Goal: Check status: Check status

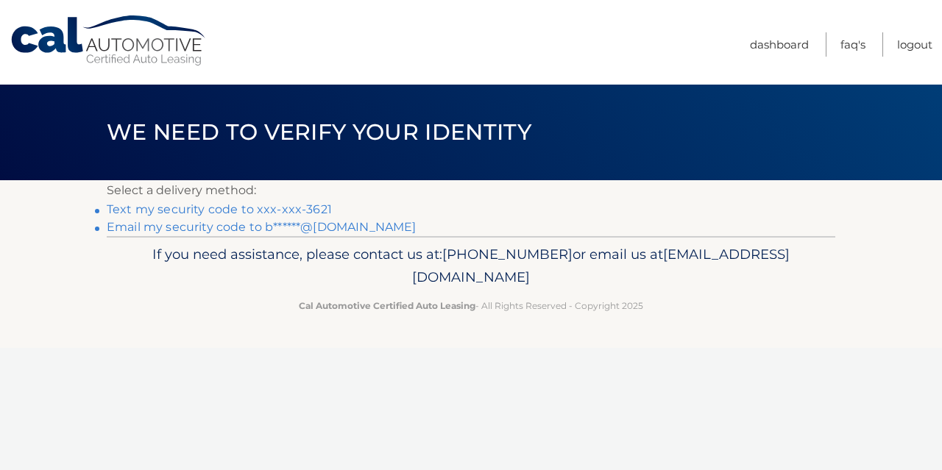
click at [256, 211] on link "Text my security code to xxx-xxx-3621" at bounding box center [219, 209] width 225 height 14
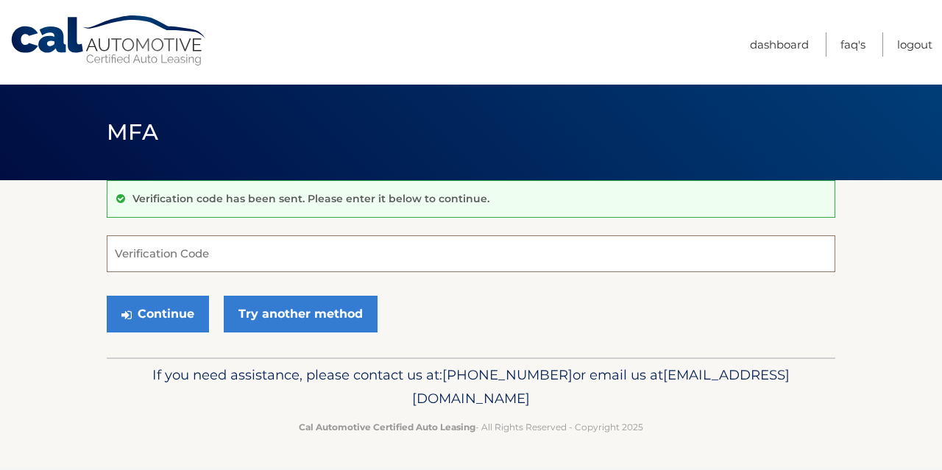
click at [208, 255] on input "Verification Code" at bounding box center [471, 254] width 729 height 37
click at [238, 257] on input "Verification Code" at bounding box center [471, 254] width 729 height 37
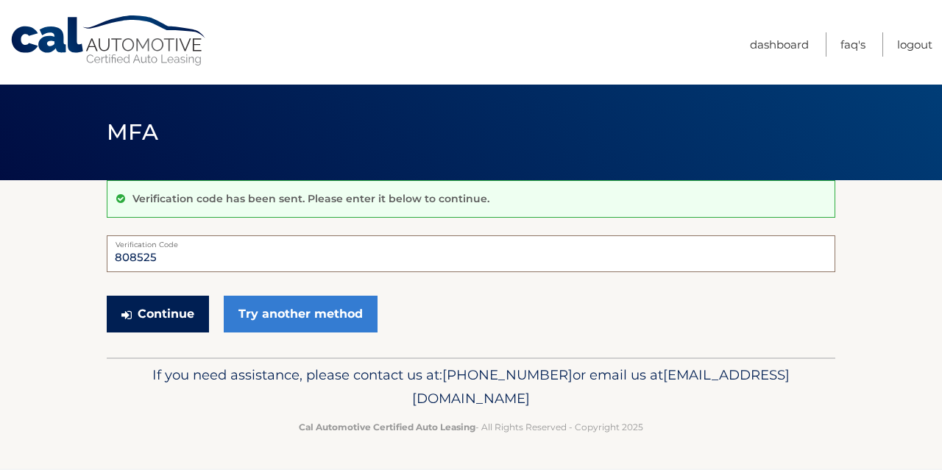
type input "808525"
click at [160, 313] on button "Continue" at bounding box center [158, 314] width 102 height 37
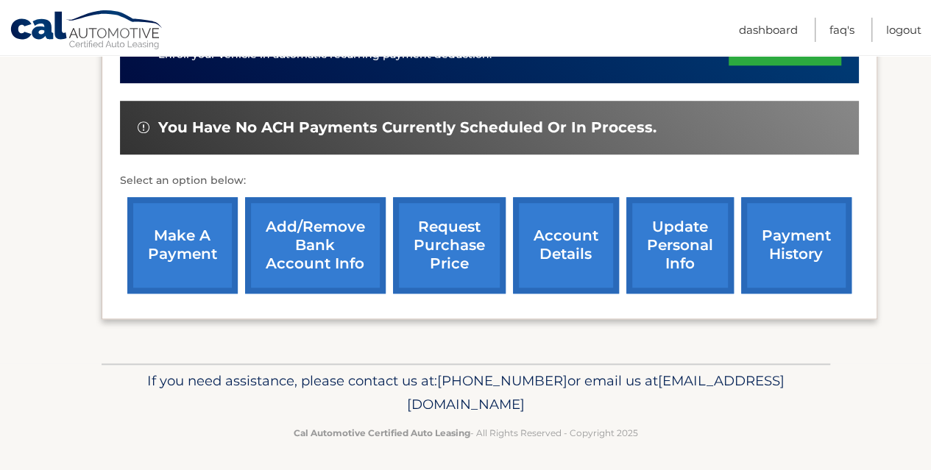
scroll to position [511, 0]
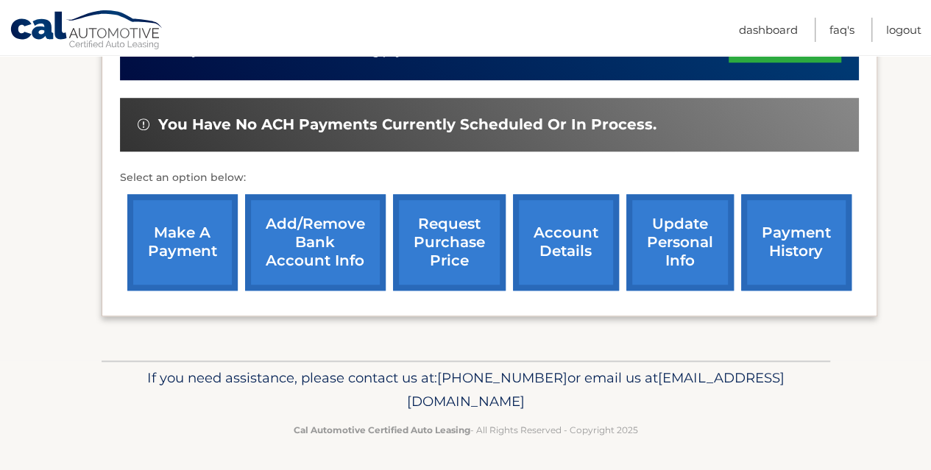
click at [433, 239] on link "request purchase price" at bounding box center [449, 242] width 113 height 96
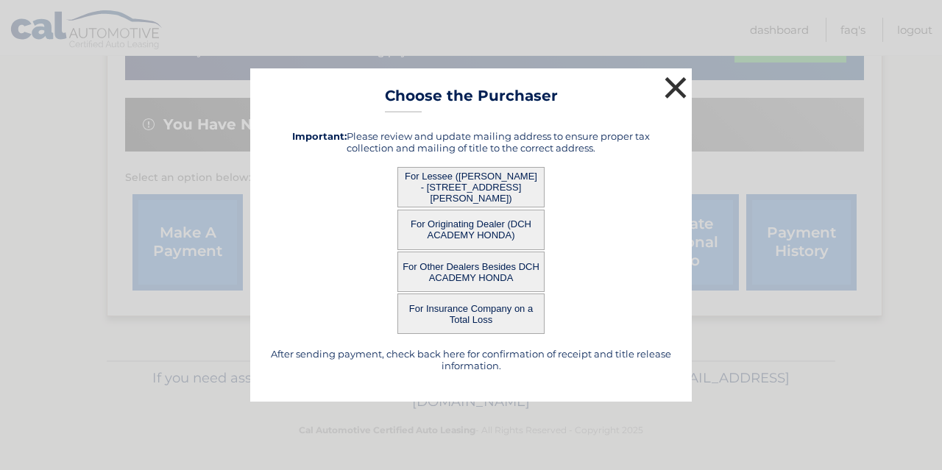
click at [673, 86] on button "×" at bounding box center [675, 87] width 29 height 29
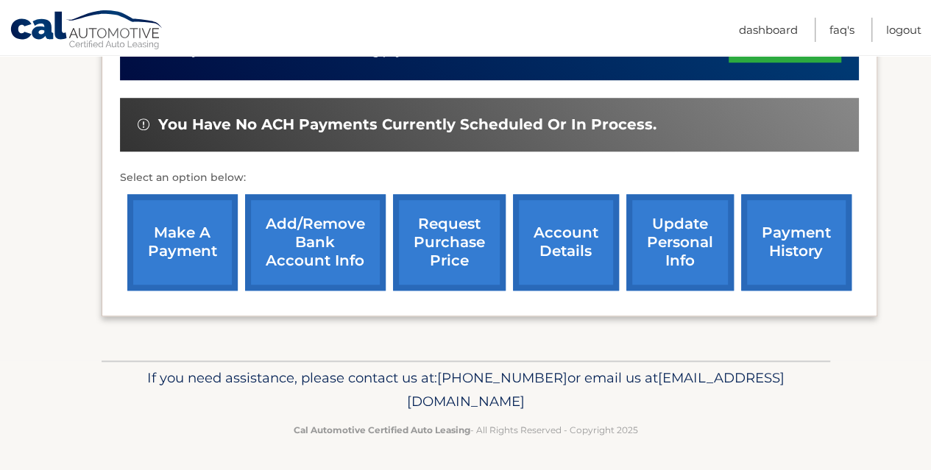
click at [573, 226] on link "account details" at bounding box center [566, 242] width 106 height 96
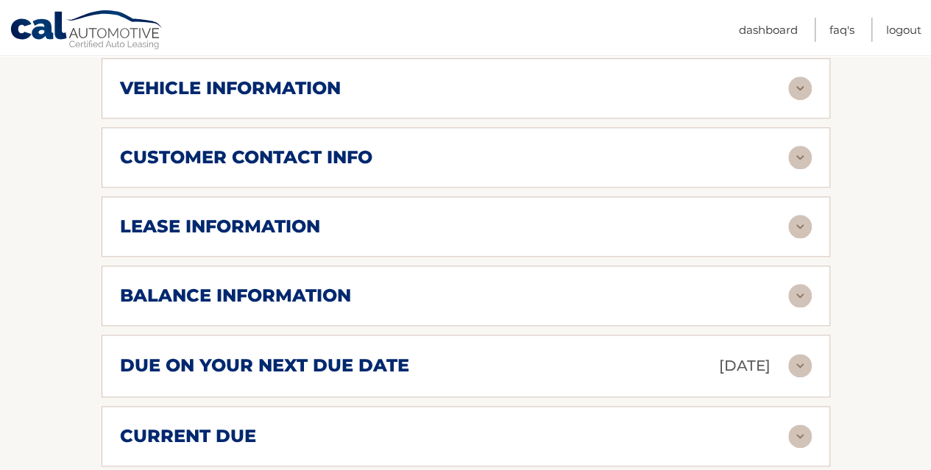
scroll to position [736, 0]
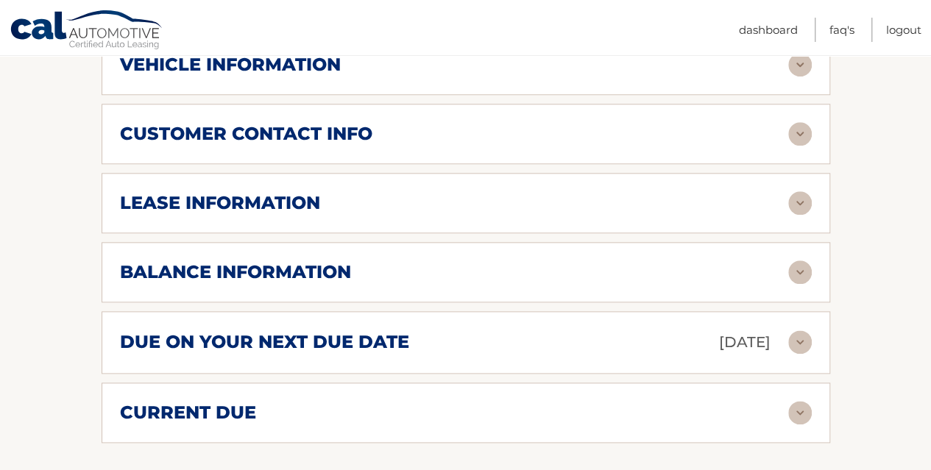
click at [805, 267] on img at bounding box center [800, 273] width 24 height 24
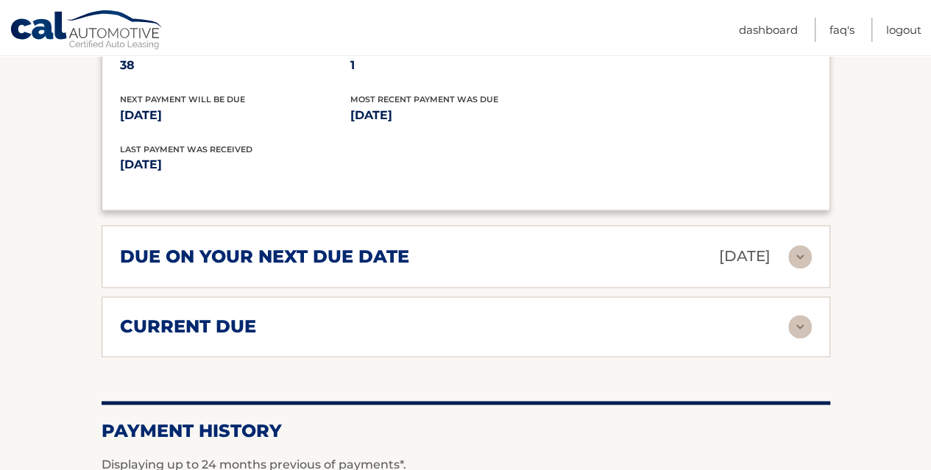
scroll to position [1031, 0]
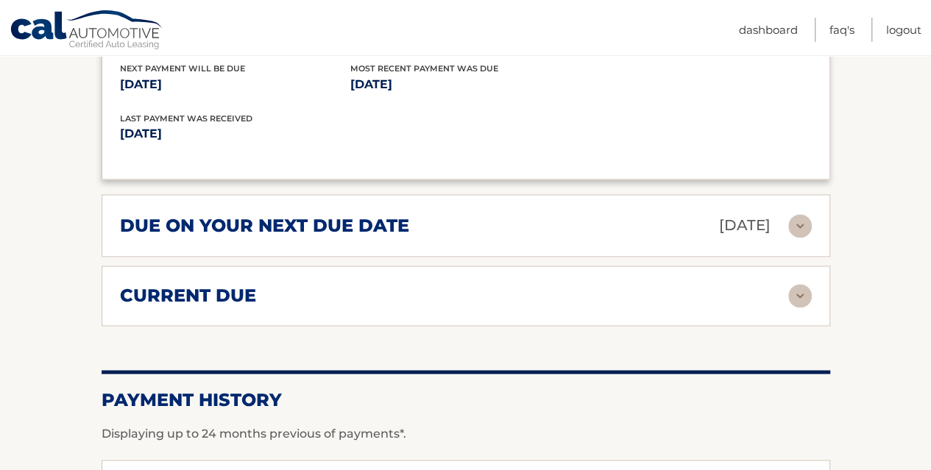
click at [794, 284] on img at bounding box center [800, 296] width 24 height 24
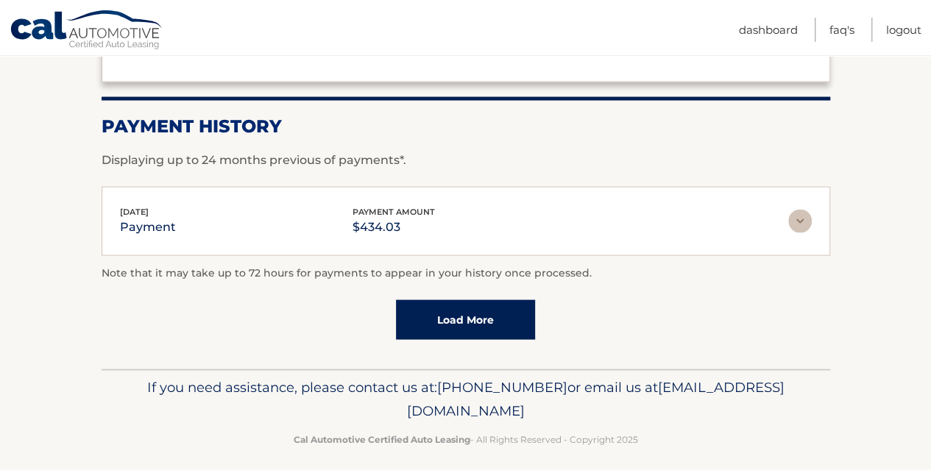
scroll to position [1416, 0]
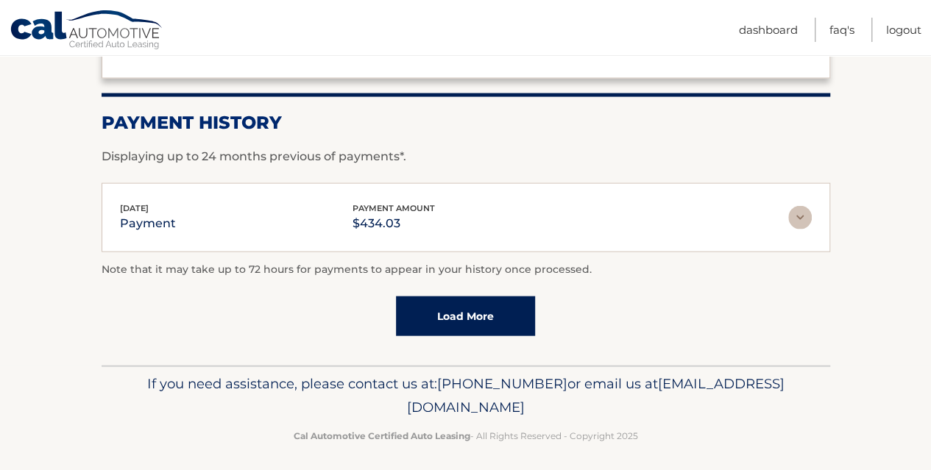
click at [452, 304] on link "Load More" at bounding box center [465, 317] width 139 height 40
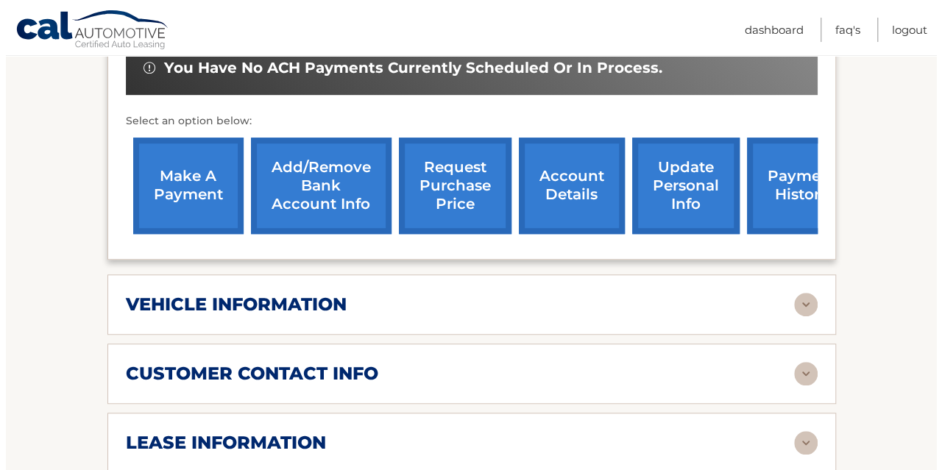
scroll to position [311, 0]
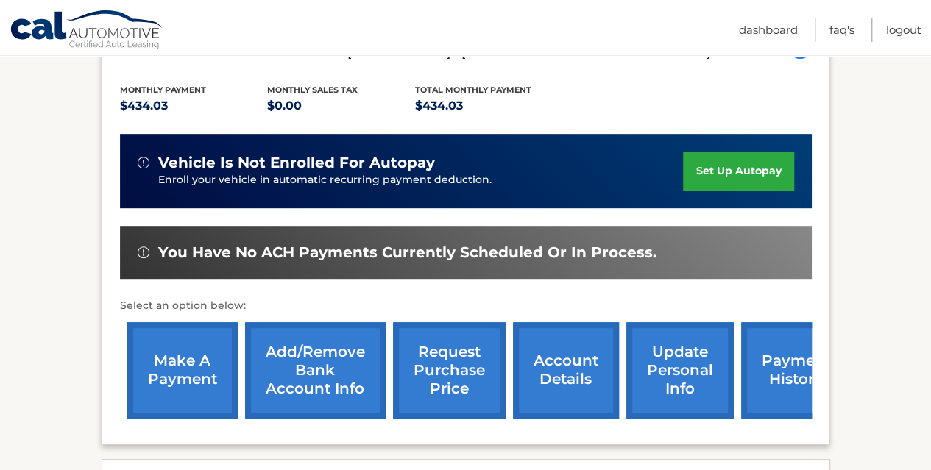
click at [444, 354] on link "request purchase price" at bounding box center [449, 370] width 113 height 96
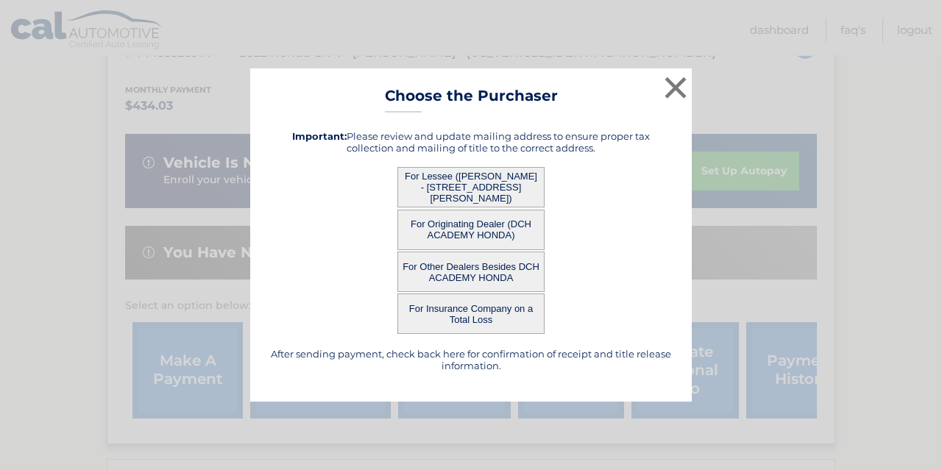
click at [477, 177] on button "For Lessee ([PERSON_NAME] - [STREET_ADDRESS][PERSON_NAME])" at bounding box center [471, 187] width 147 height 40
click at [459, 182] on button "For Lessee ([PERSON_NAME] - [STREET_ADDRESS][PERSON_NAME])" at bounding box center [471, 187] width 147 height 40
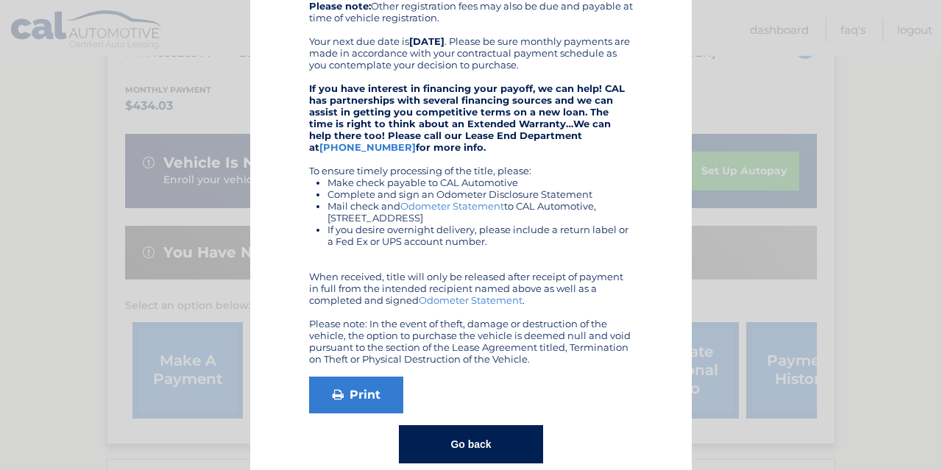
scroll to position [301, 0]
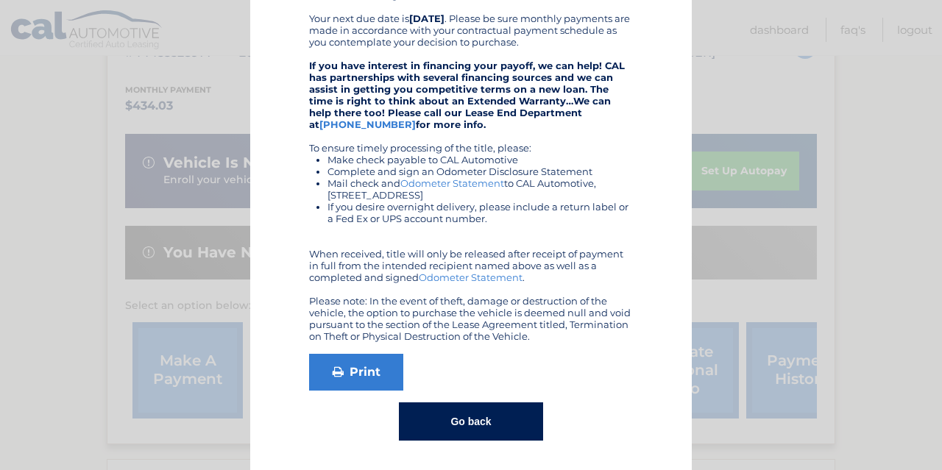
click at [474, 423] on button "Go back" at bounding box center [471, 422] width 144 height 38
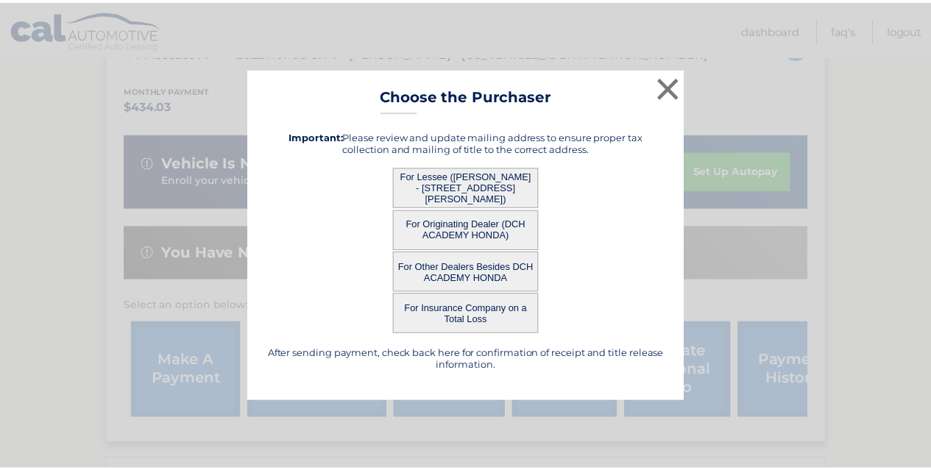
scroll to position [0, 0]
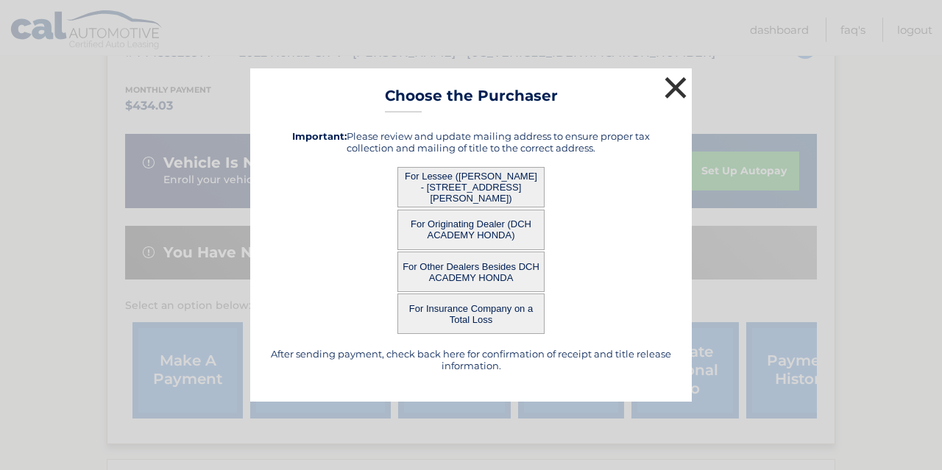
click at [674, 86] on button "×" at bounding box center [675, 87] width 29 height 29
